Goal: Task Accomplishment & Management: Use online tool/utility

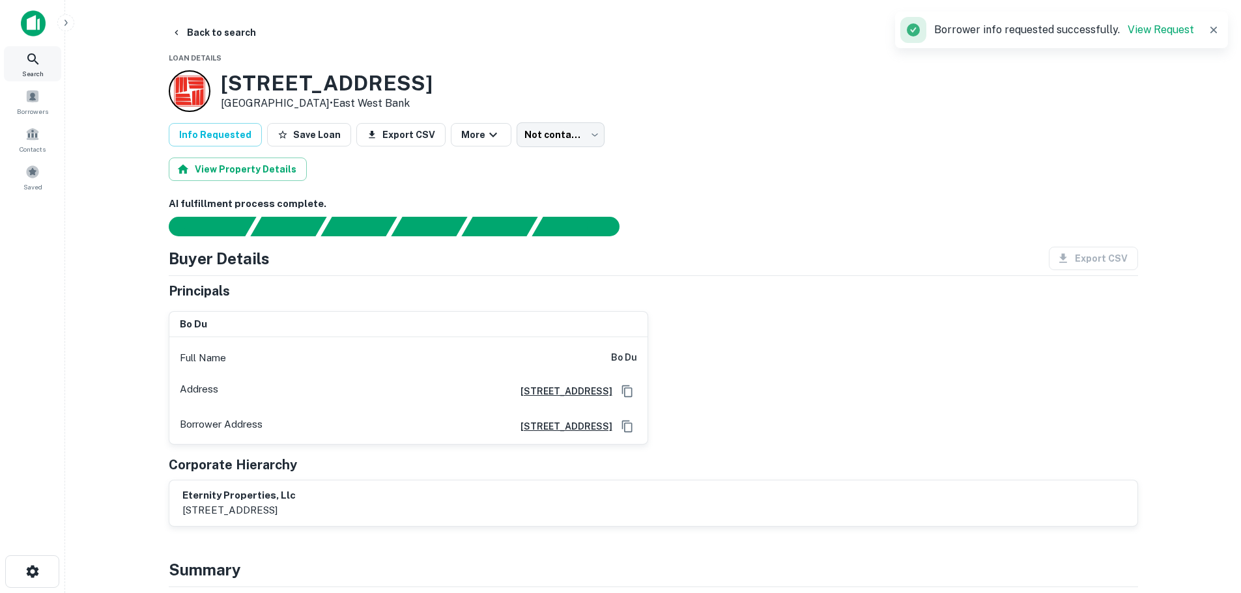
click at [22, 70] on span "Search" at bounding box center [32, 73] width 21 height 10
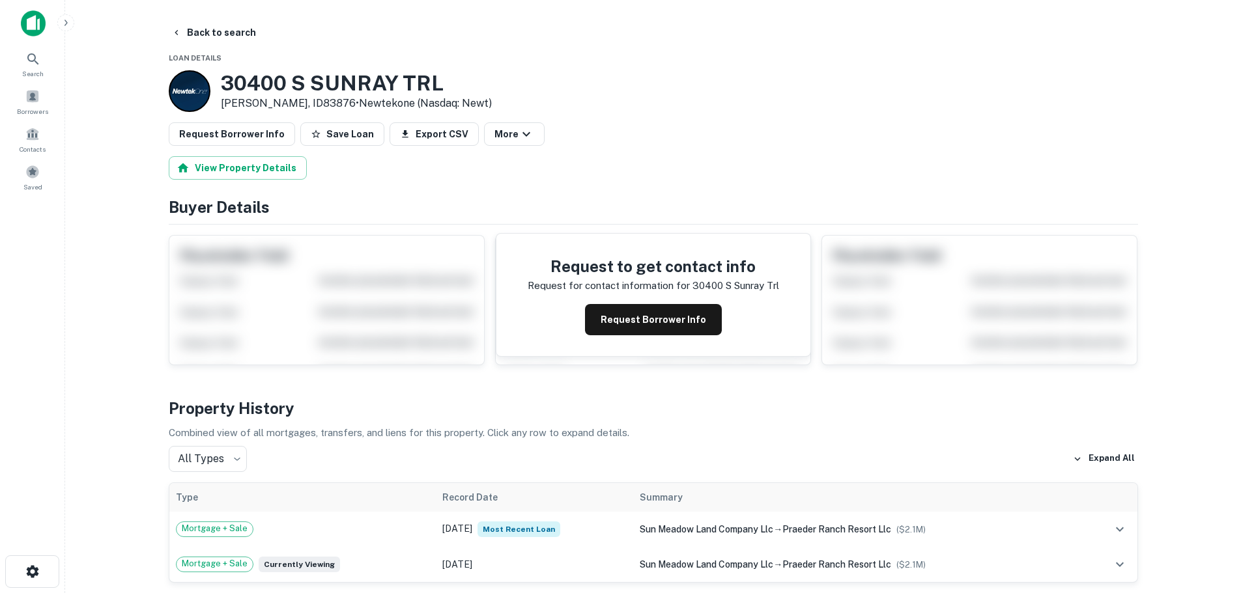
scroll to position [65, 0]
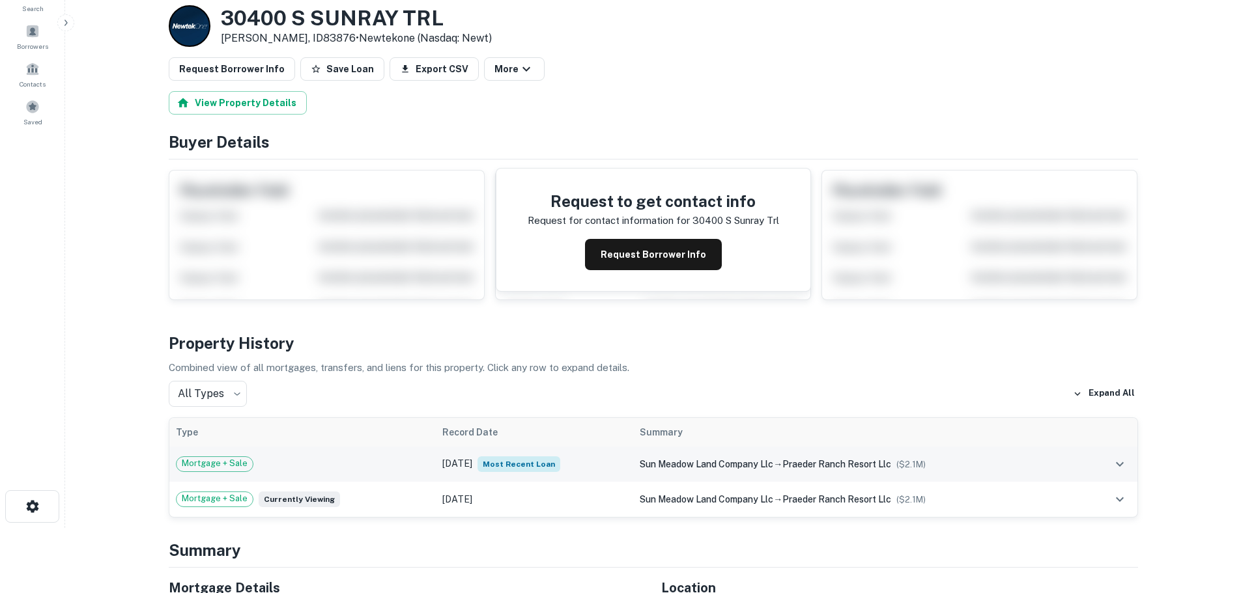
click at [297, 459] on div "Mortgage + Sale" at bounding box center [303, 465] width 254 height 16
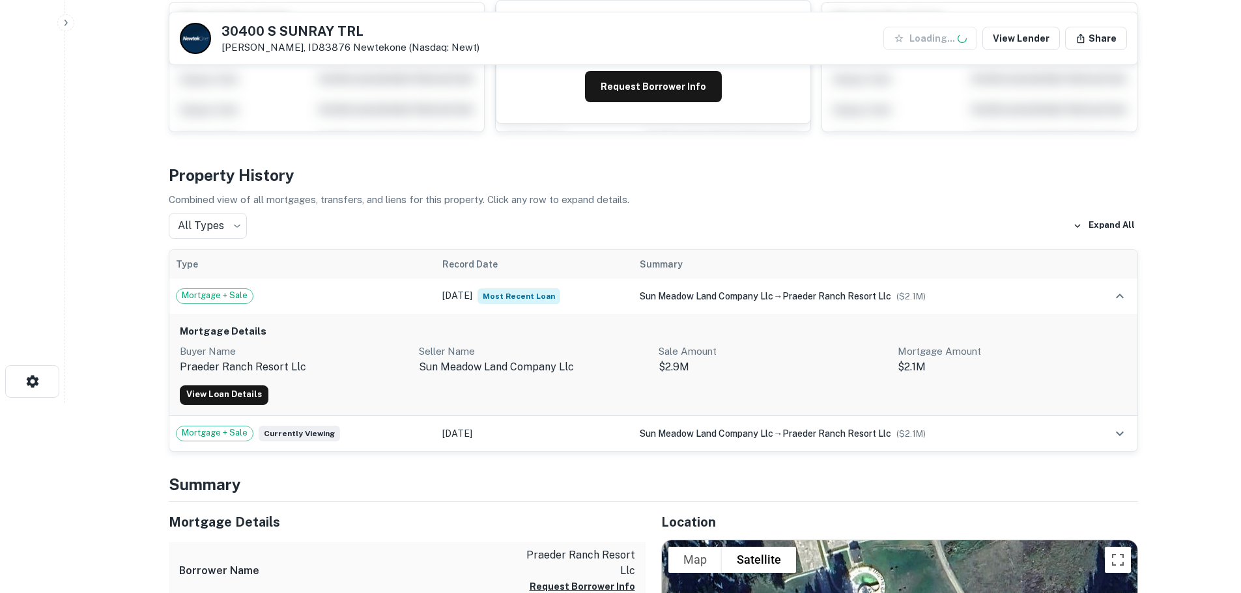
scroll to position [195, 0]
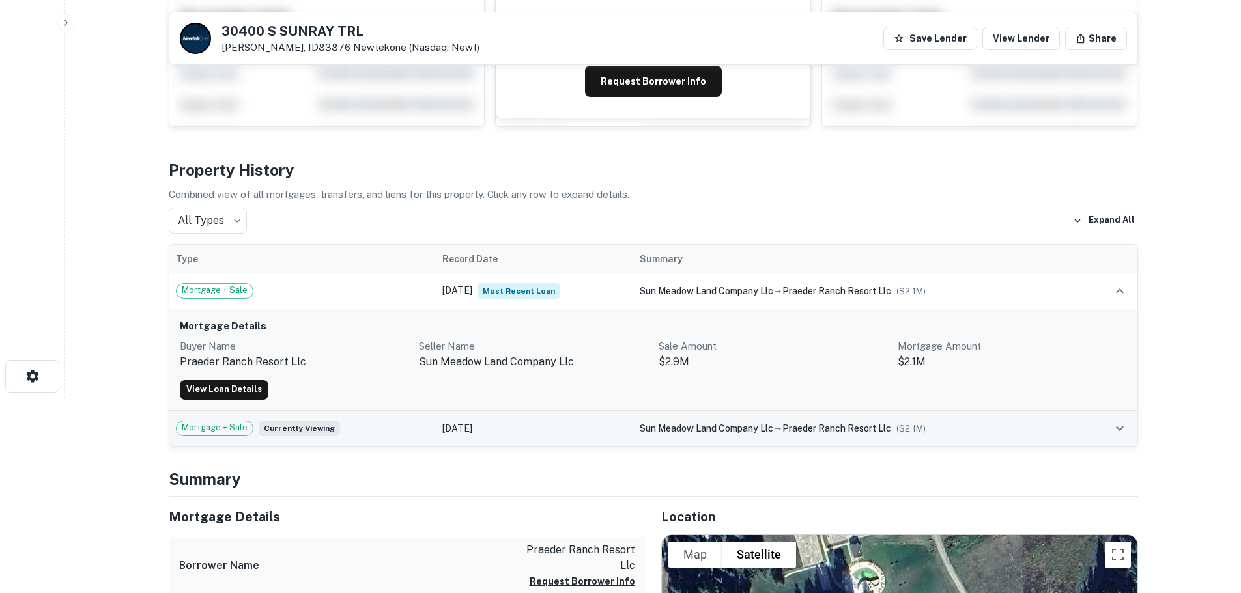
click at [372, 419] on td "Mortgage + Sale Currently viewing" at bounding box center [302, 428] width 267 height 35
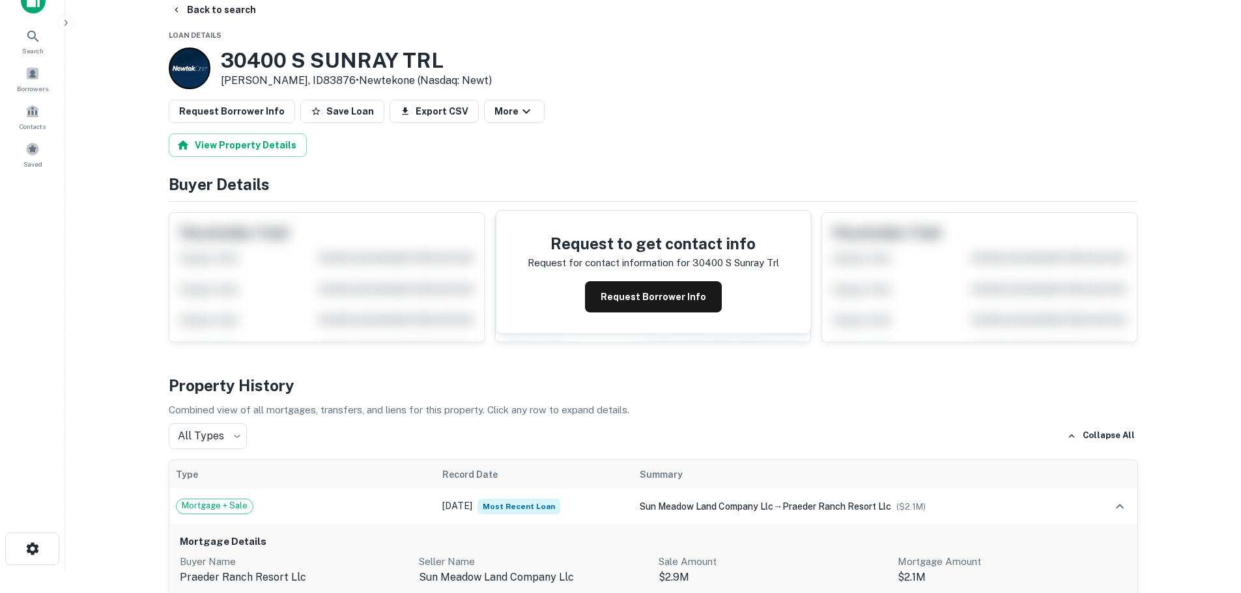
scroll to position [0, 0]
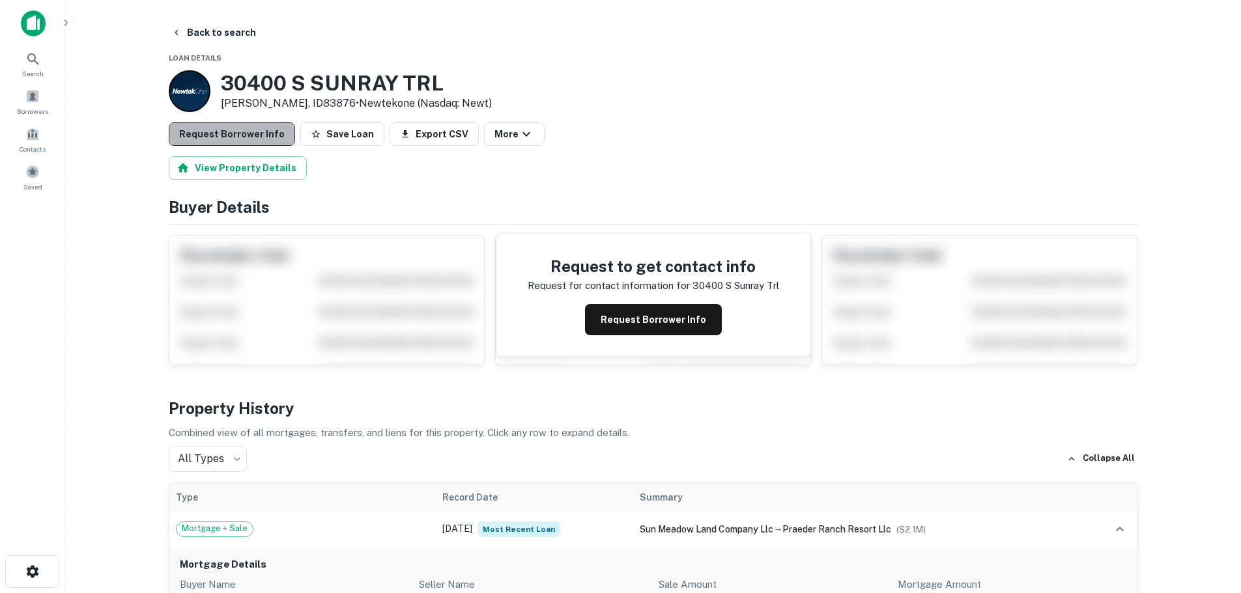
click at [238, 134] on button "Request Borrower Info" at bounding box center [232, 133] width 126 height 23
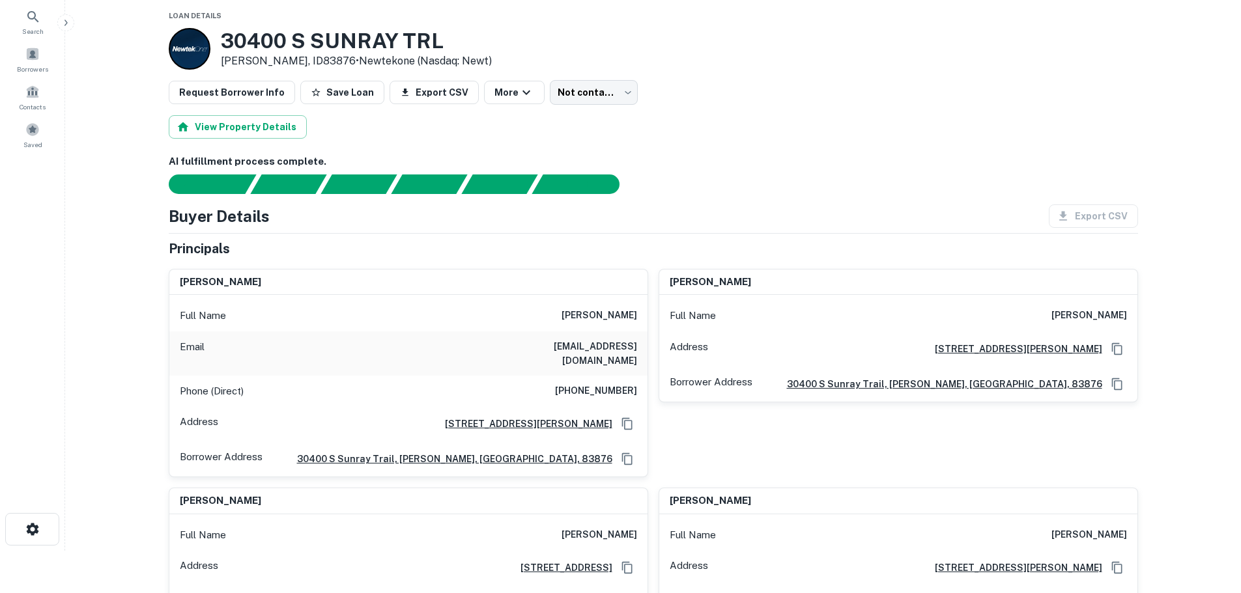
scroll to position [65, 0]
